Goal: Navigation & Orientation: Understand site structure

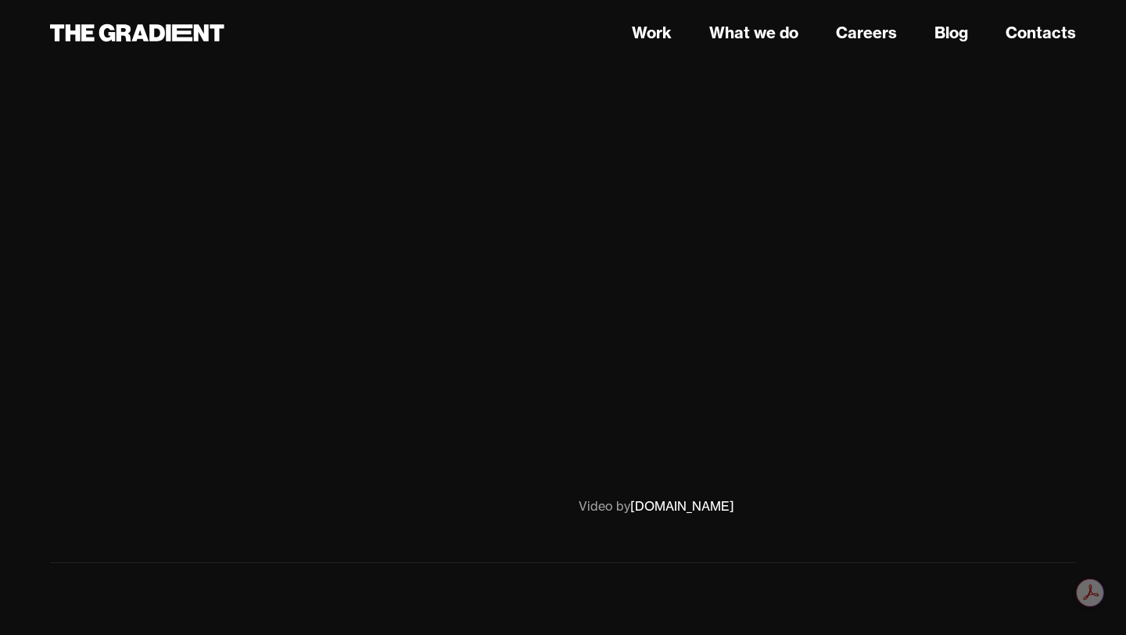
scroll to position [7323, 0]
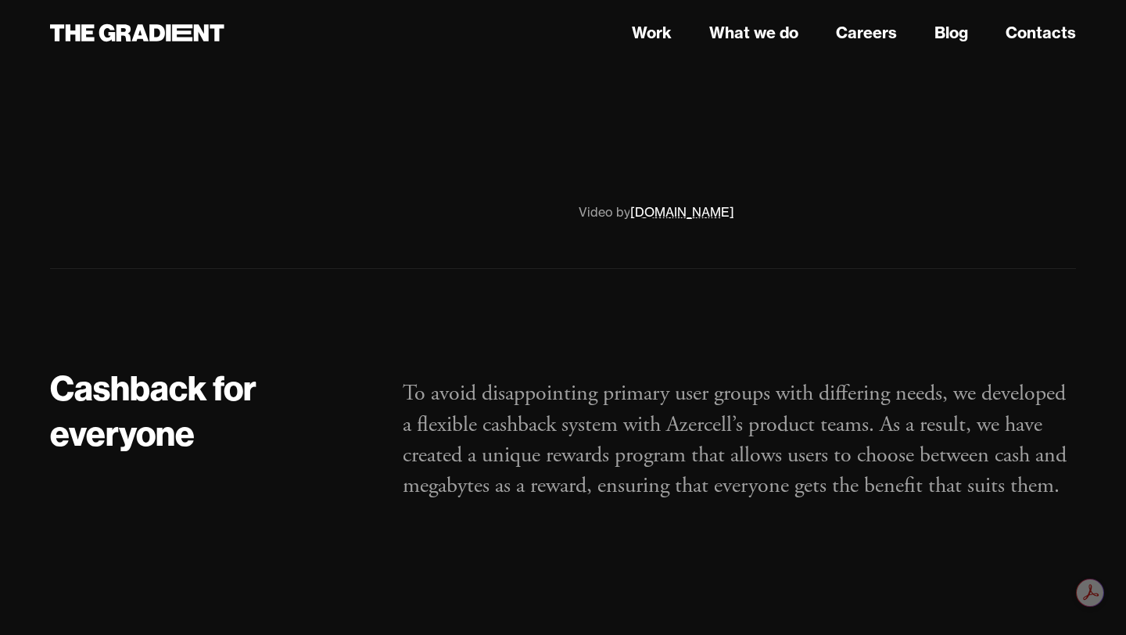
click at [685, 204] on link "[DOMAIN_NAME]" at bounding box center [682, 212] width 104 height 16
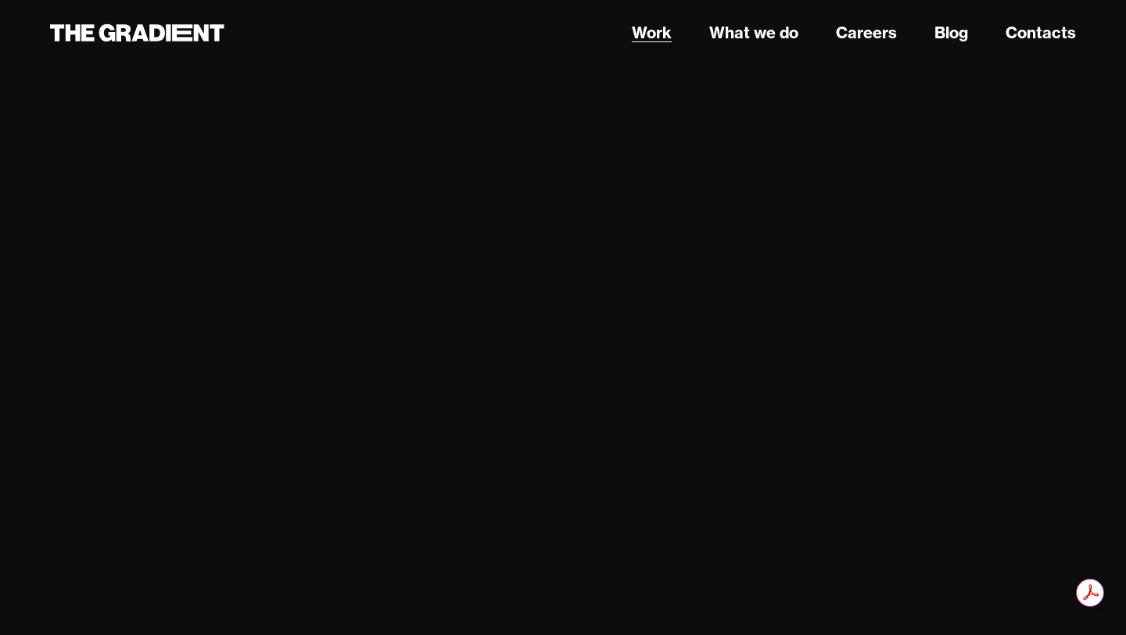
click at [655, 30] on link "Work" at bounding box center [652, 32] width 40 height 23
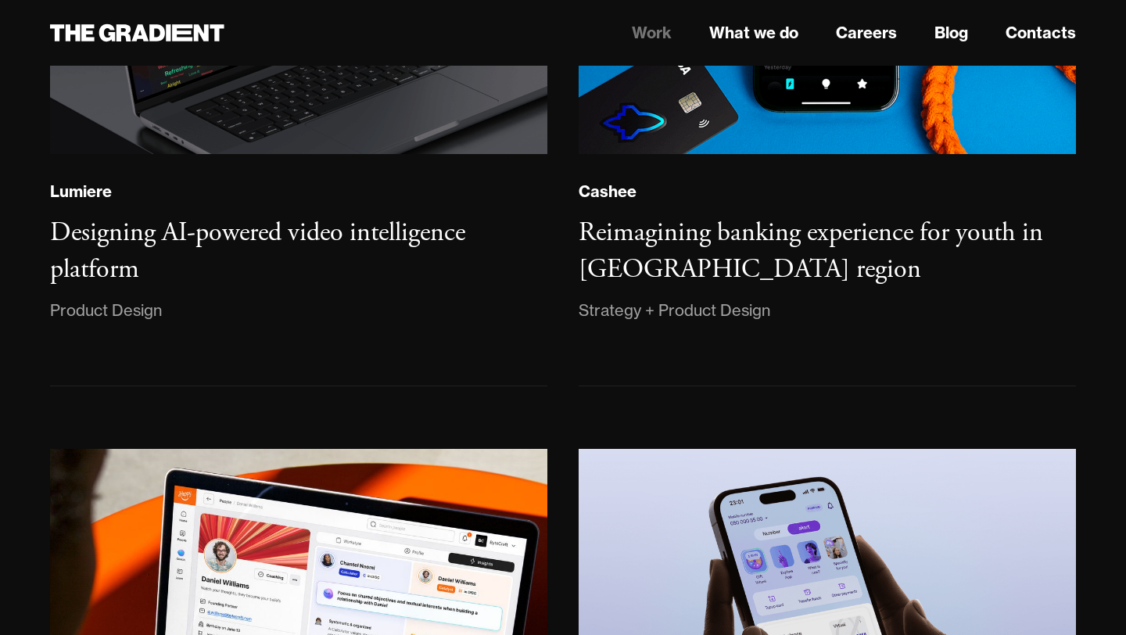
scroll to position [328, 0]
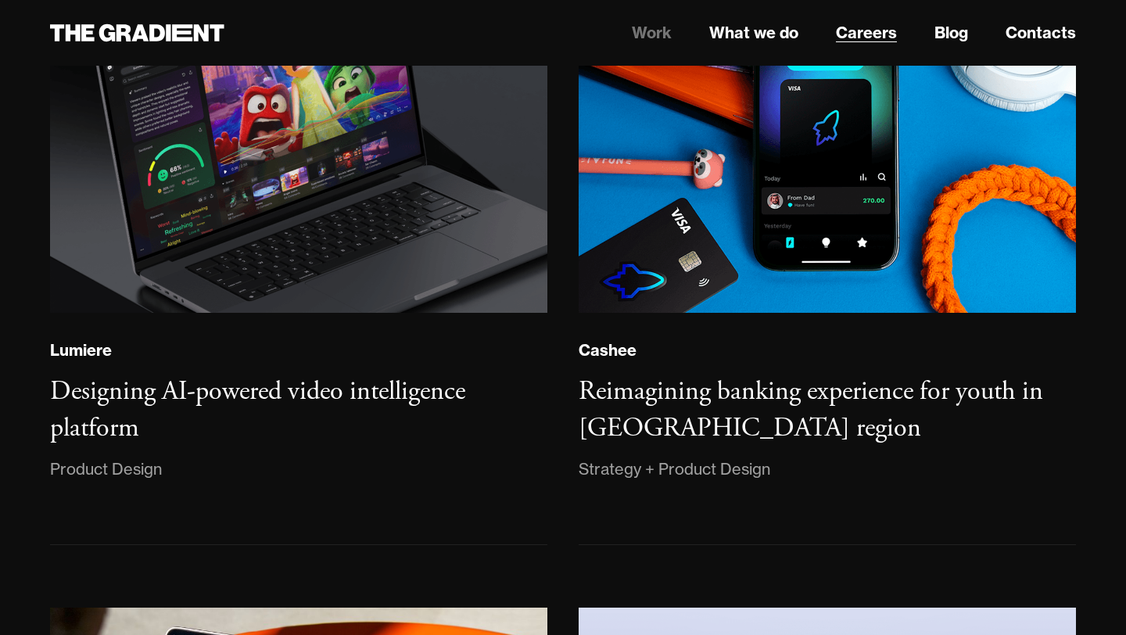
click at [881, 30] on link "Careers" at bounding box center [866, 32] width 61 height 23
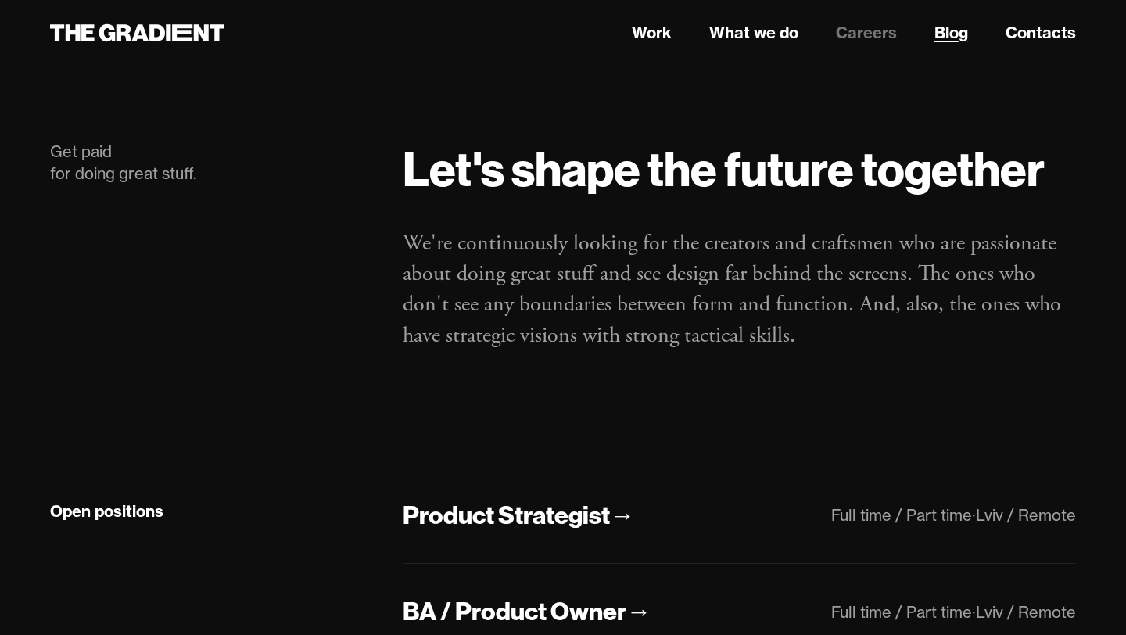
click at [959, 32] on link "Blog" at bounding box center [952, 32] width 34 height 23
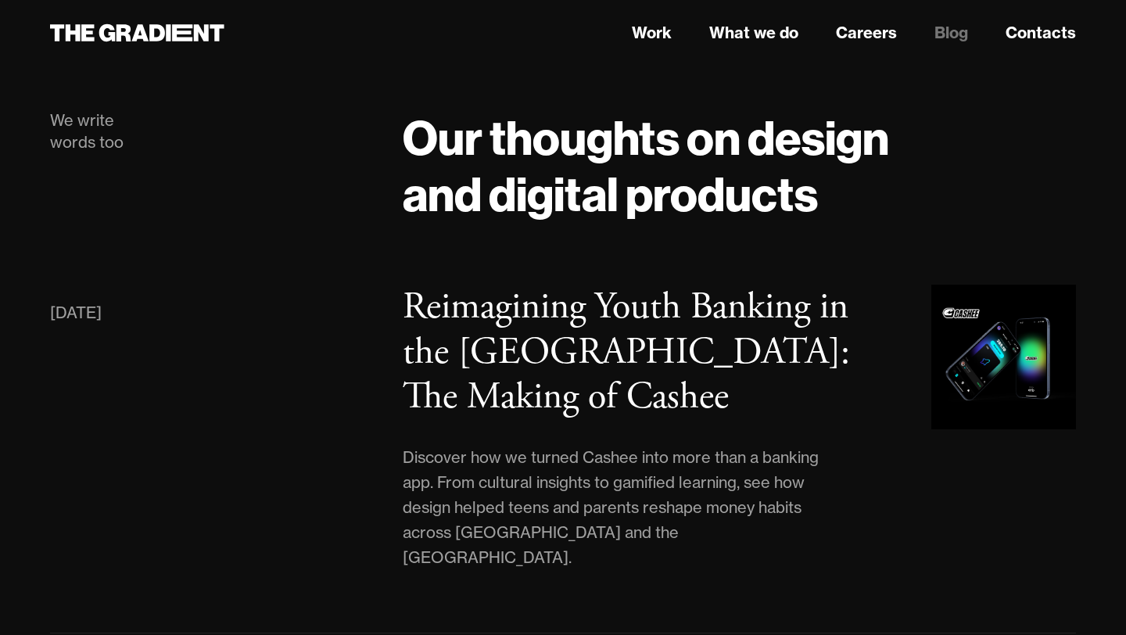
scroll to position [13, 0]
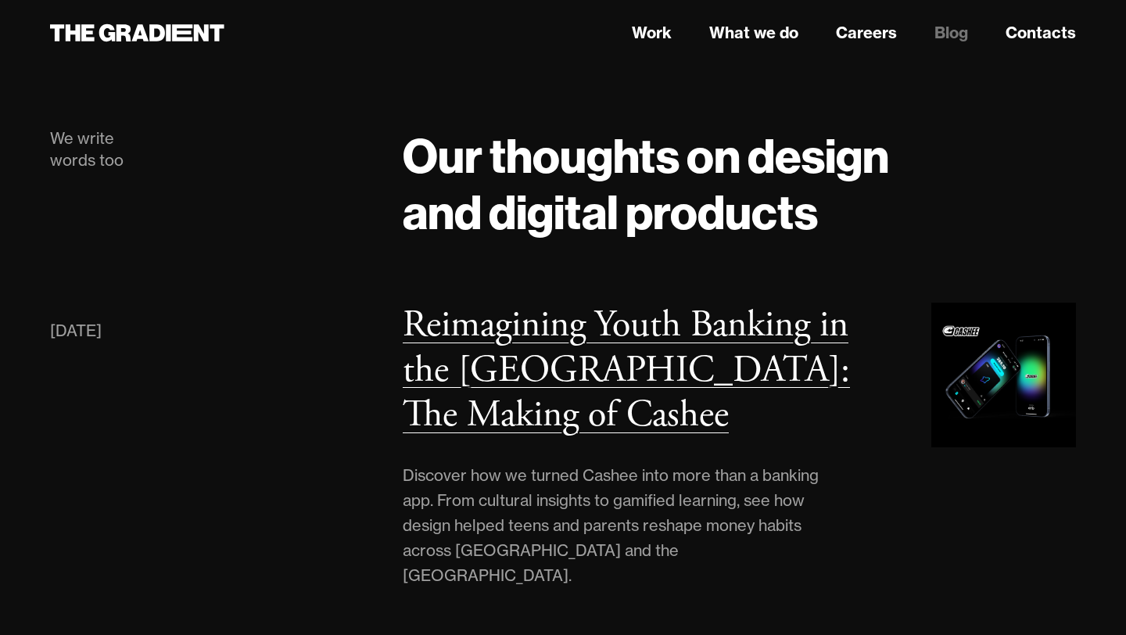
click at [733, 324] on h3 "Reimagining Youth Banking in the Middle East: The Making of Cashee" at bounding box center [626, 370] width 447 height 138
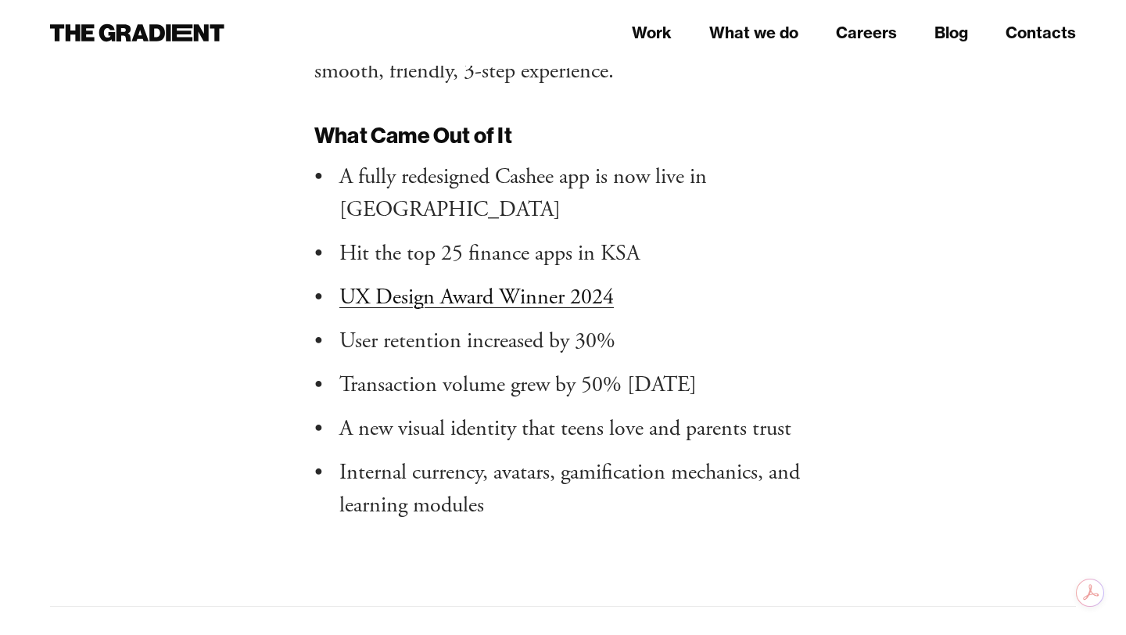
scroll to position [13066, 0]
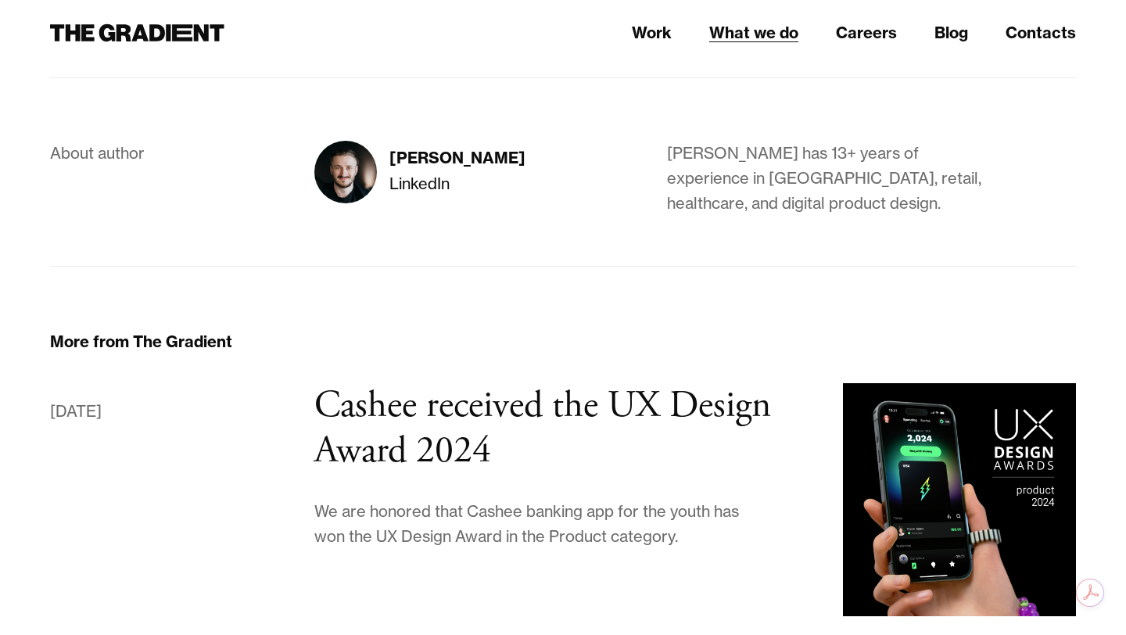
click at [729, 34] on link "What we do" at bounding box center [753, 32] width 89 height 23
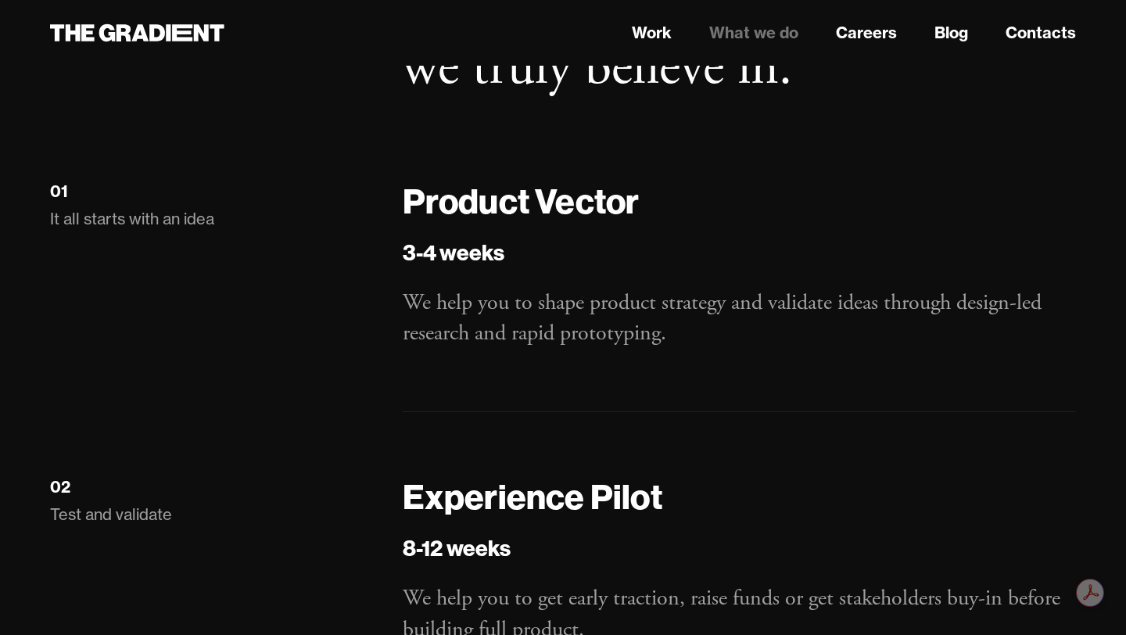
scroll to position [1695, 0]
